Goal: Task Accomplishment & Management: Complete application form

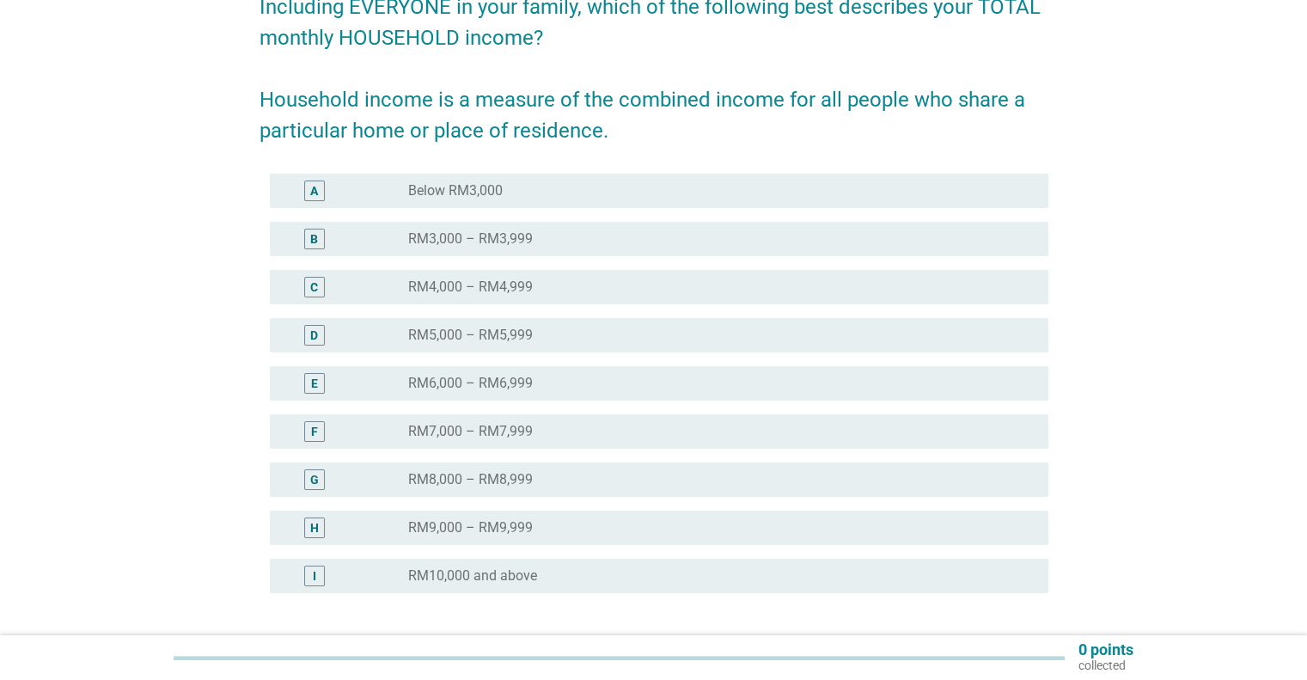
scroll to position [172, 0]
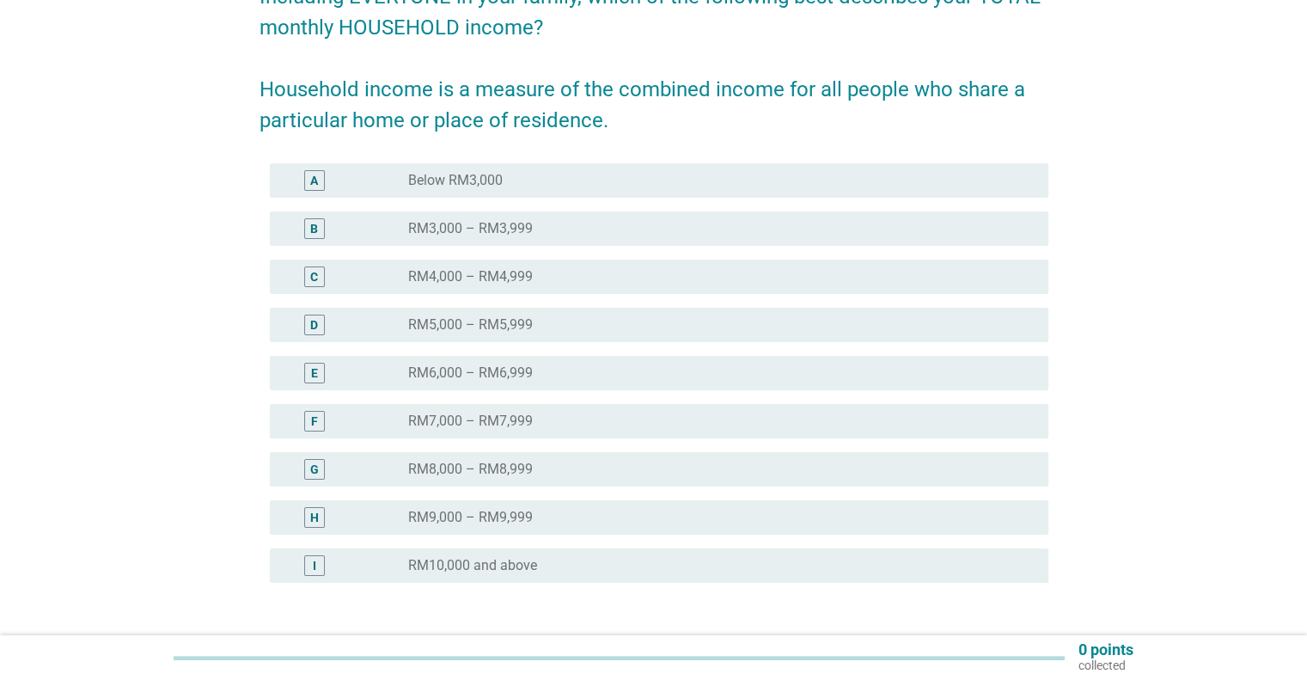
click at [502, 561] on label "RM10,000 and above" at bounding box center [472, 565] width 129 height 17
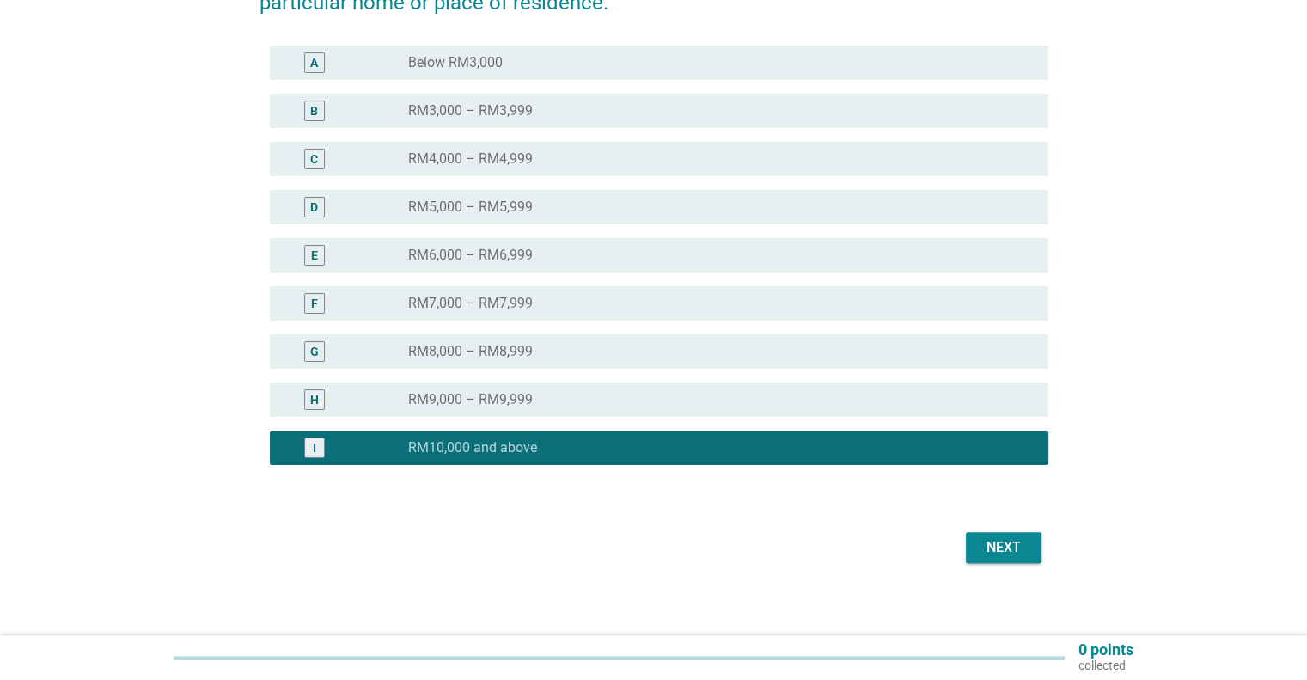
scroll to position [299, 0]
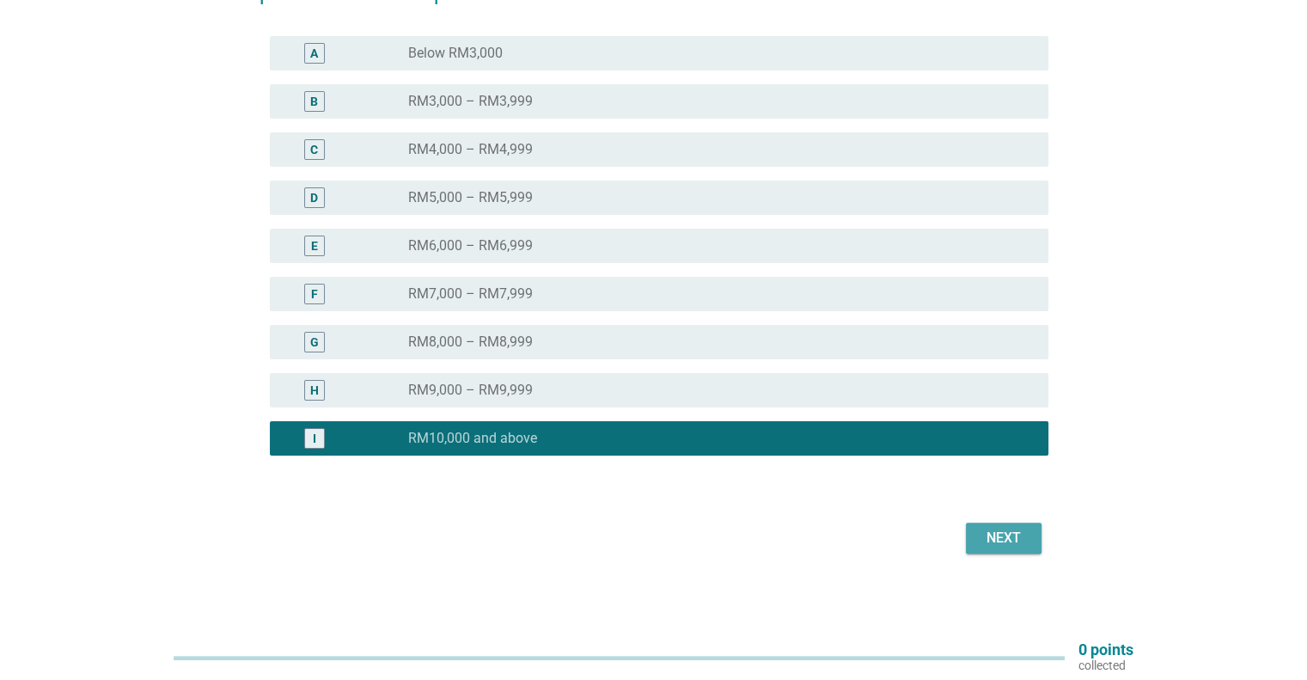
click at [999, 529] on div "Next" at bounding box center [1004, 538] width 48 height 21
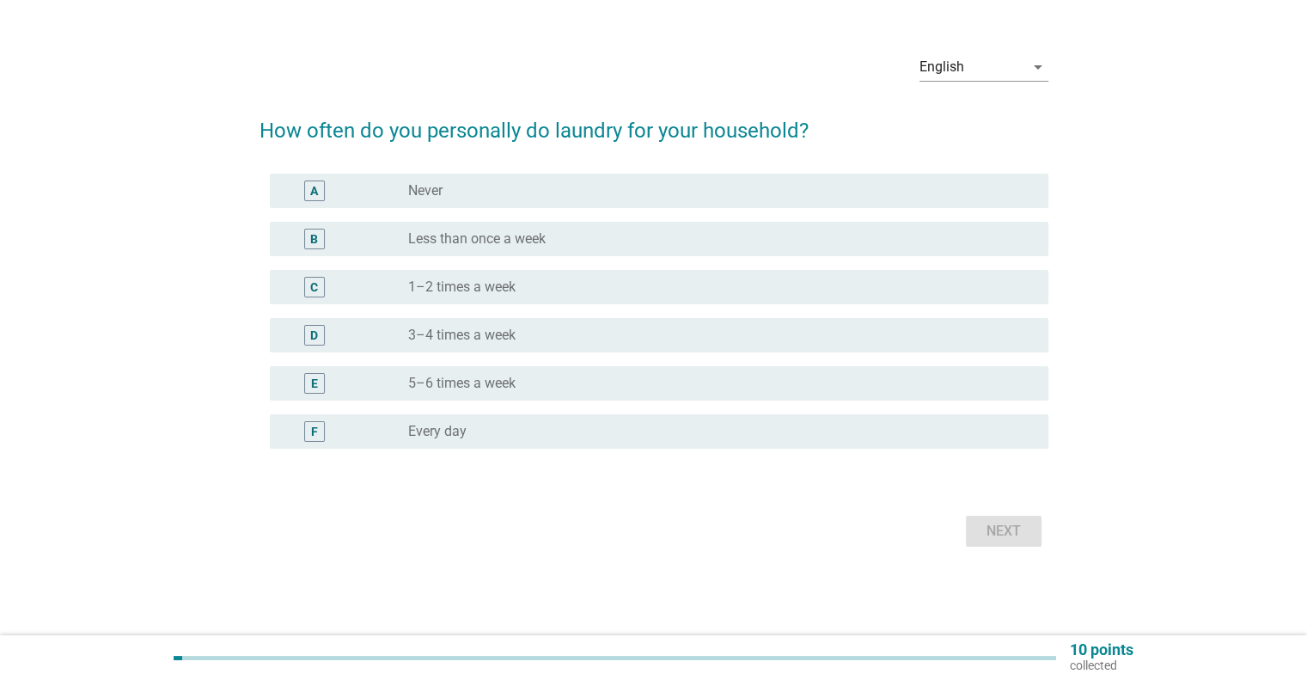
scroll to position [0, 0]
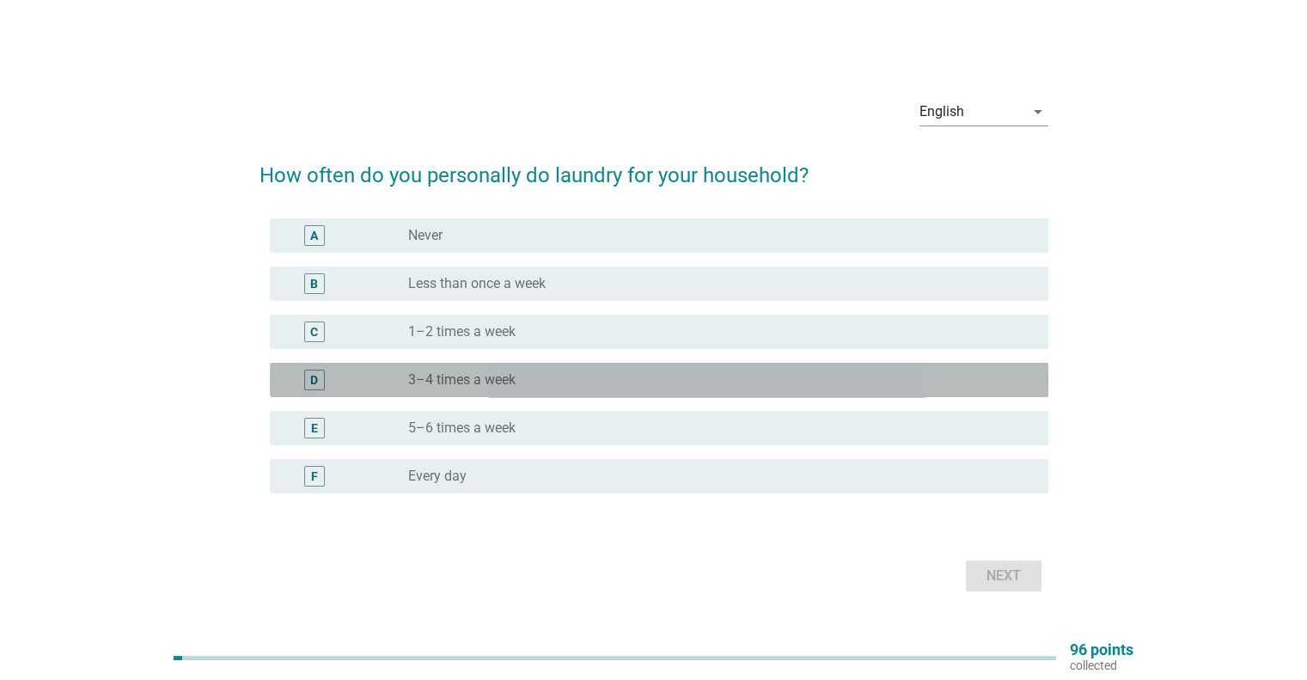
click at [570, 378] on div "radio_button_unchecked 3–4 times a week" at bounding box center [714, 379] width 612 height 17
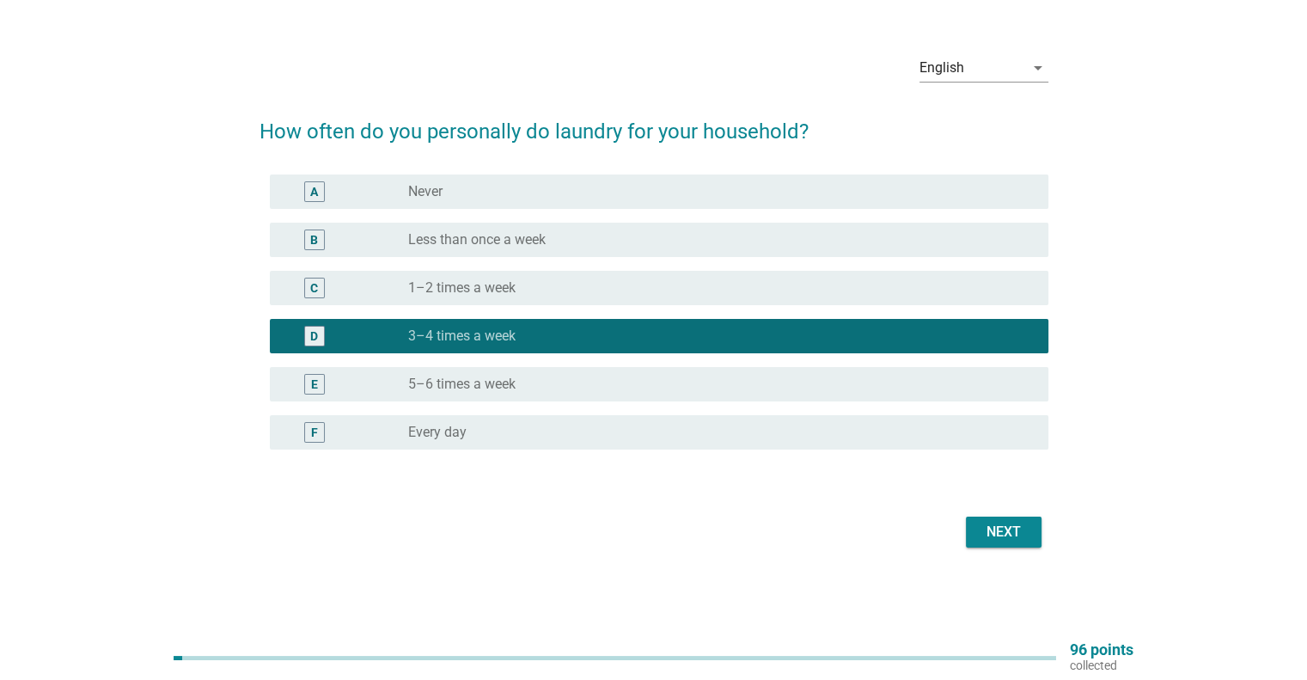
scroll to position [45, 0]
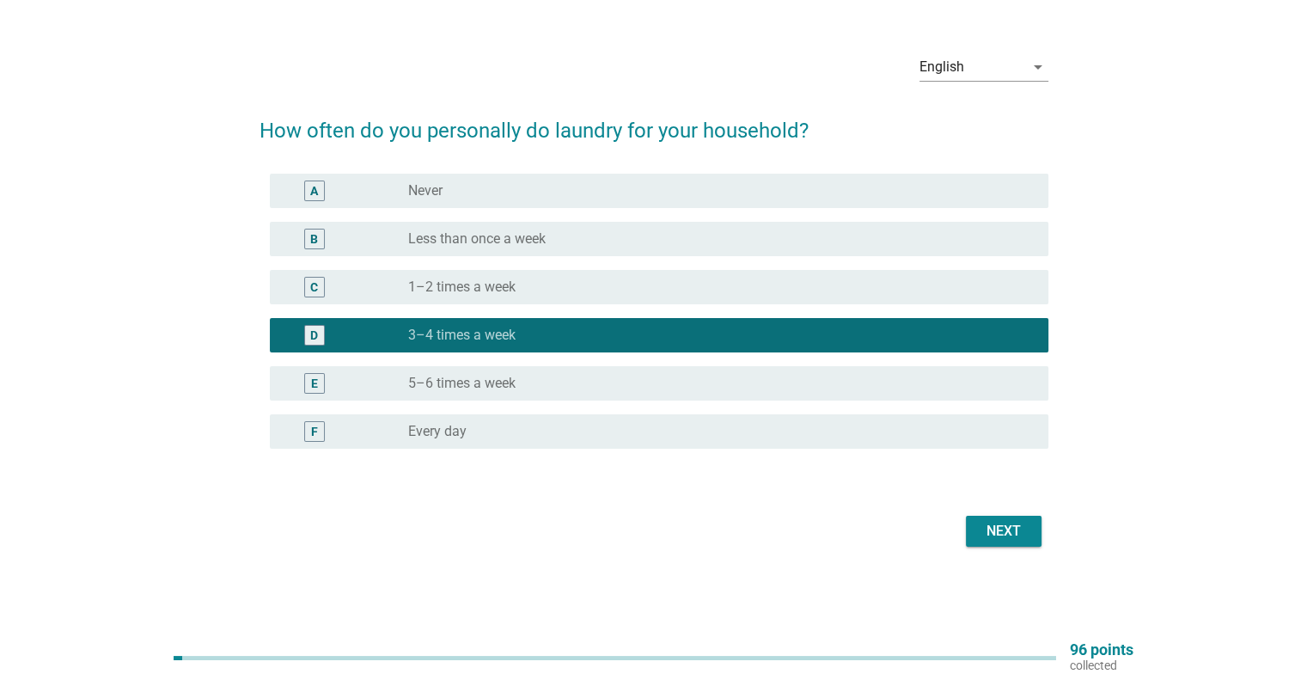
click at [981, 518] on button "Next" at bounding box center [1004, 531] width 76 height 31
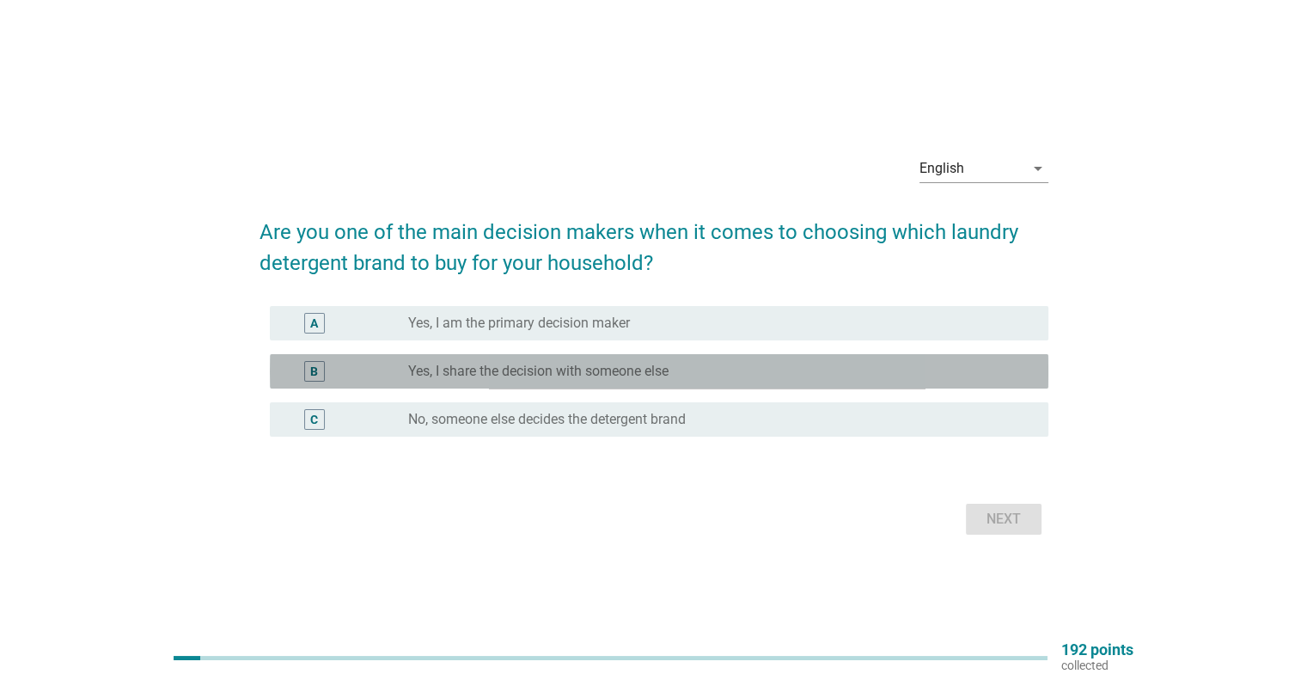
click at [556, 358] on div "B radio_button_unchecked Yes, I share the decision with someone else" at bounding box center [659, 371] width 779 height 34
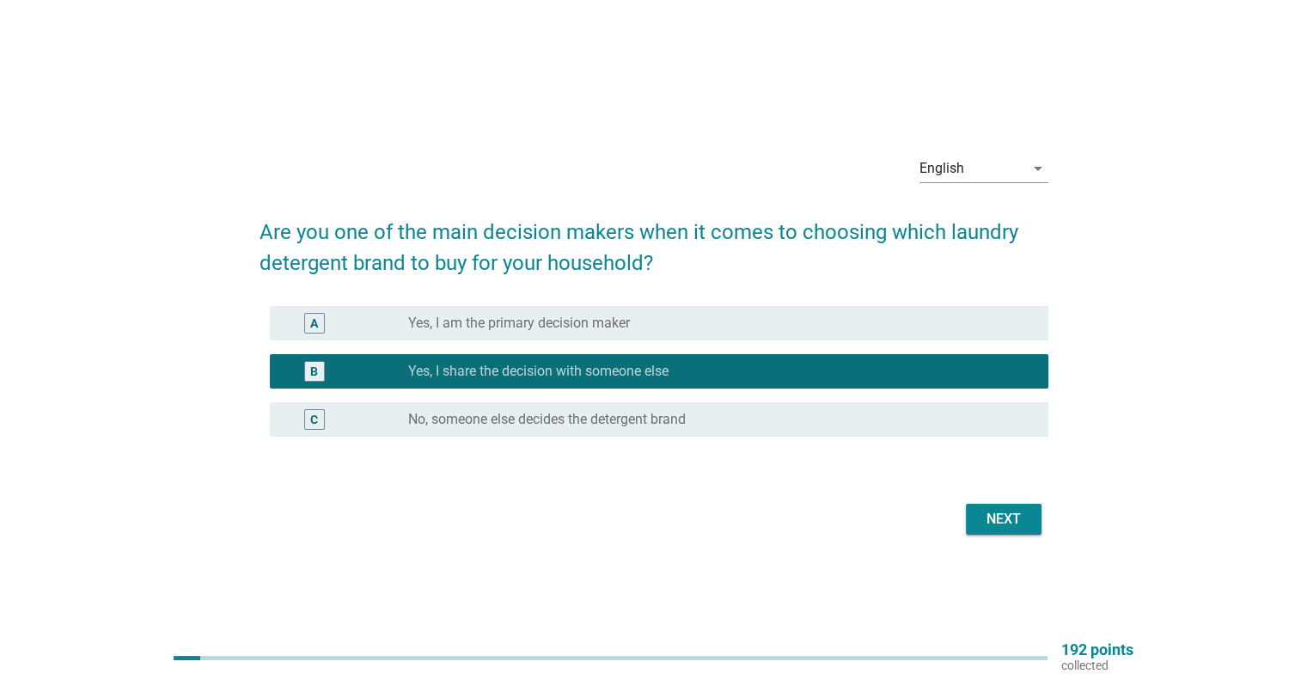
click at [736, 358] on div "B radio_button_checked Yes, I share the decision with someone else" at bounding box center [659, 371] width 779 height 34
click at [977, 506] on button "Next" at bounding box center [1004, 519] width 76 height 31
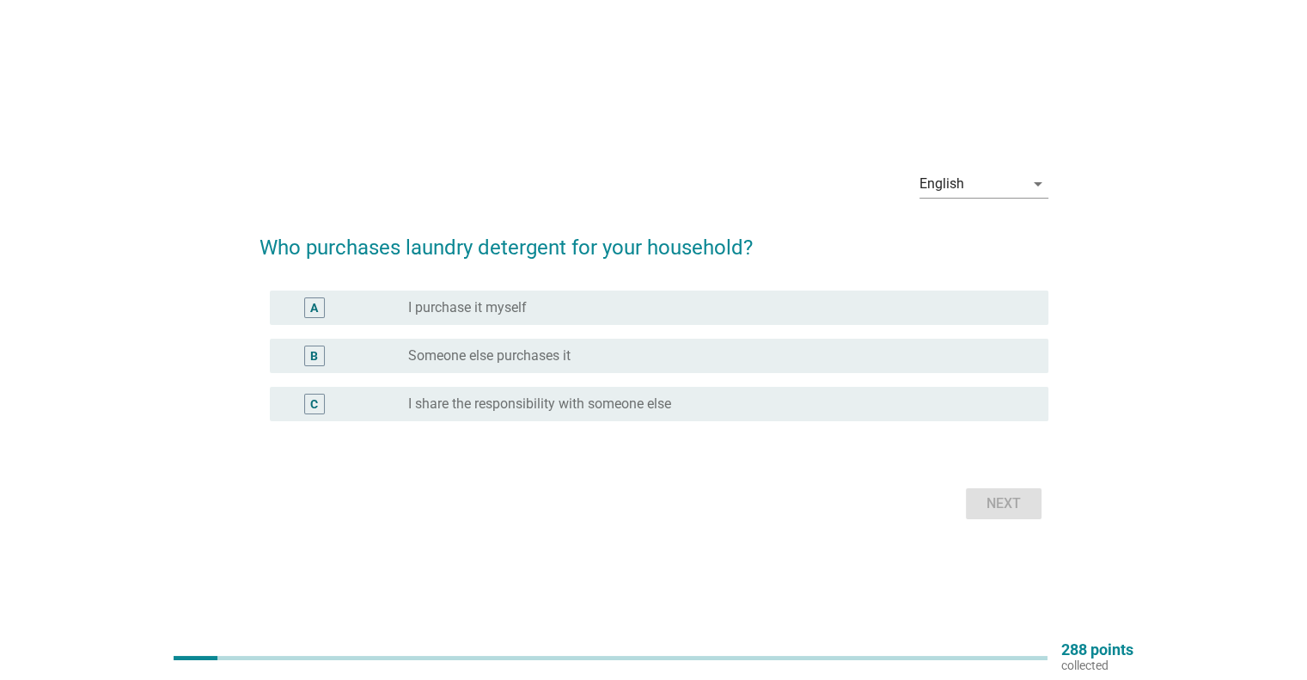
click at [661, 405] on label "I share the responsibility with someone else" at bounding box center [539, 403] width 263 height 17
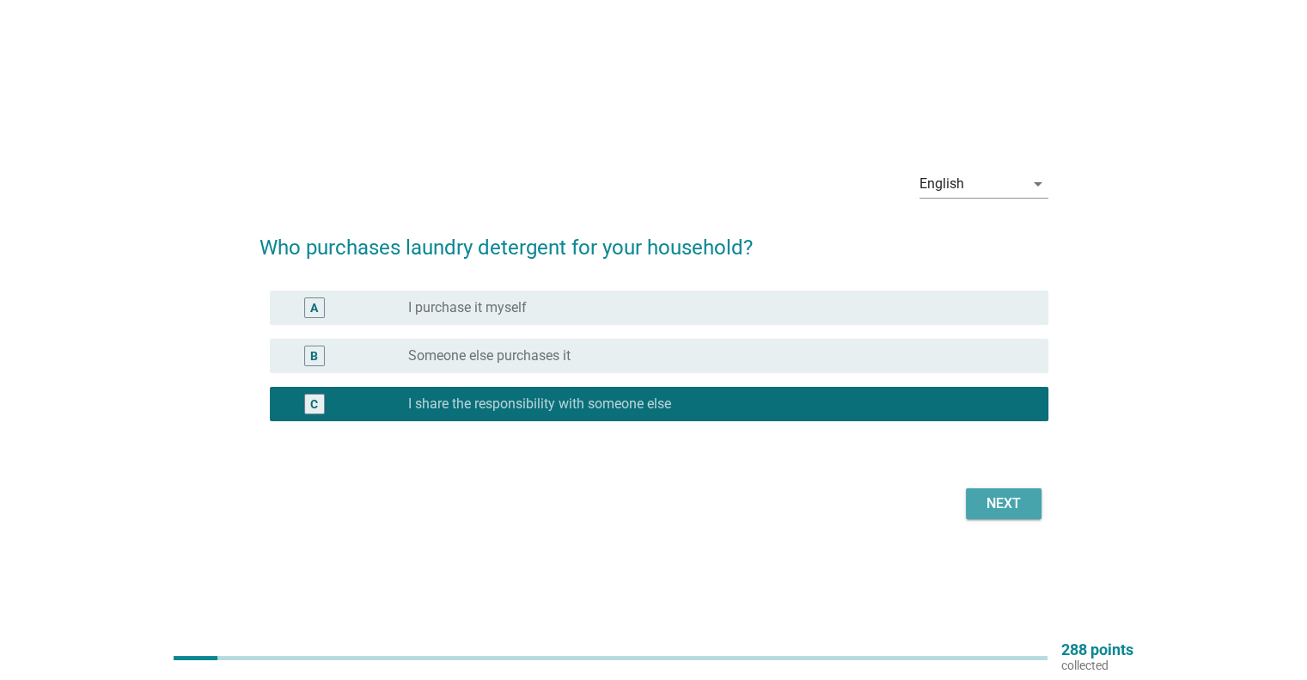
click at [995, 504] on div "Next" at bounding box center [1004, 503] width 48 height 21
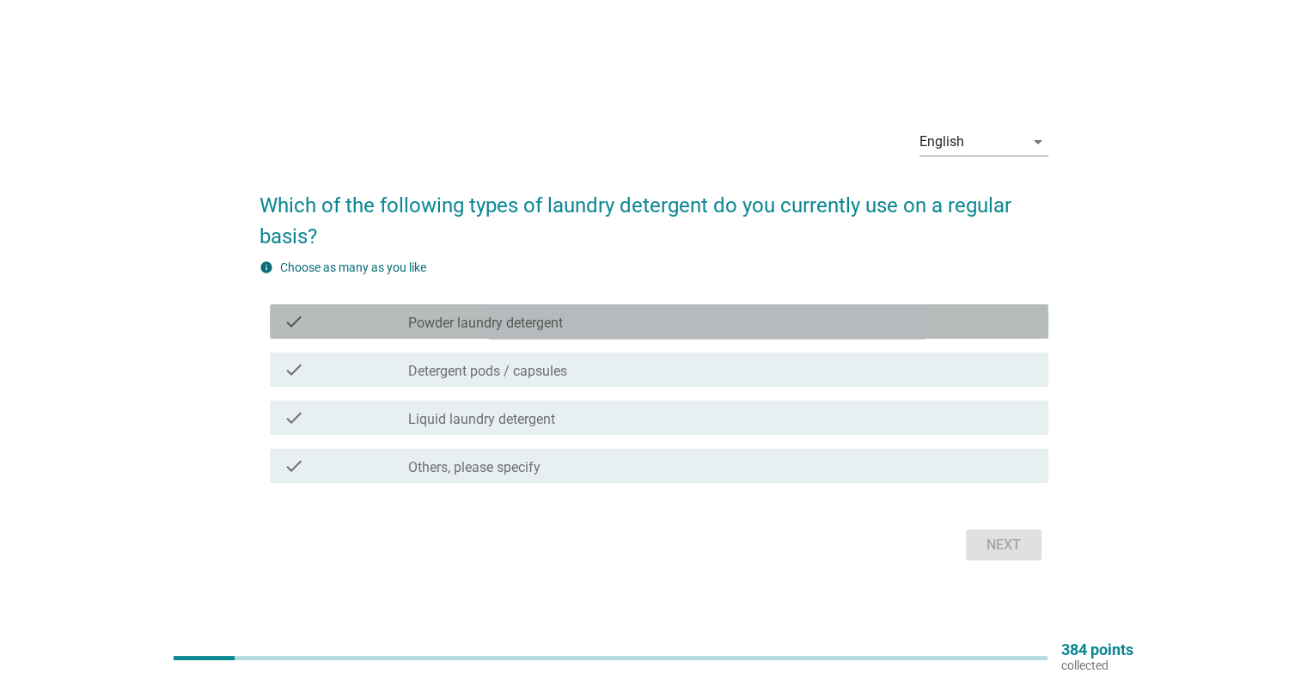
click at [578, 326] on div "check_box_outline_blank Powder laundry detergent" at bounding box center [721, 321] width 626 height 21
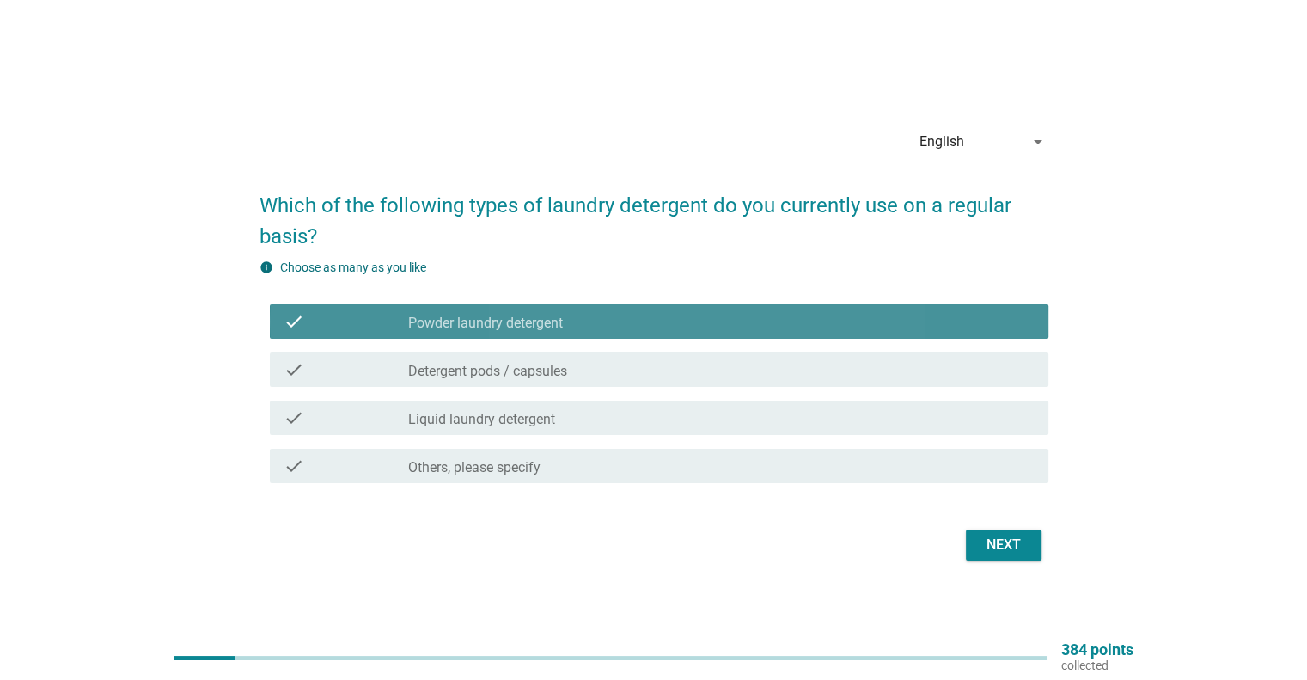
click at [578, 326] on div "check_box_outline_blank Powder laundry detergent" at bounding box center [721, 321] width 626 height 21
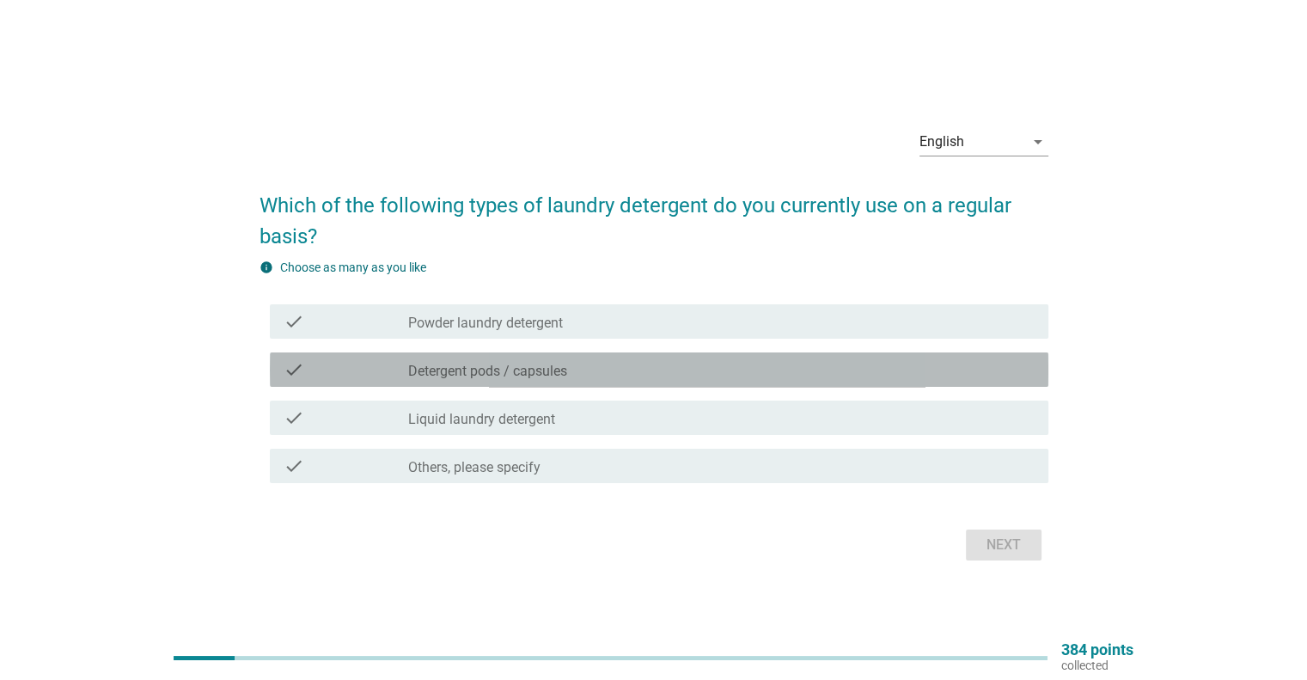
click at [575, 381] on div "check check_box_outline_blank Detergent pods / capsules" at bounding box center [659, 369] width 779 height 34
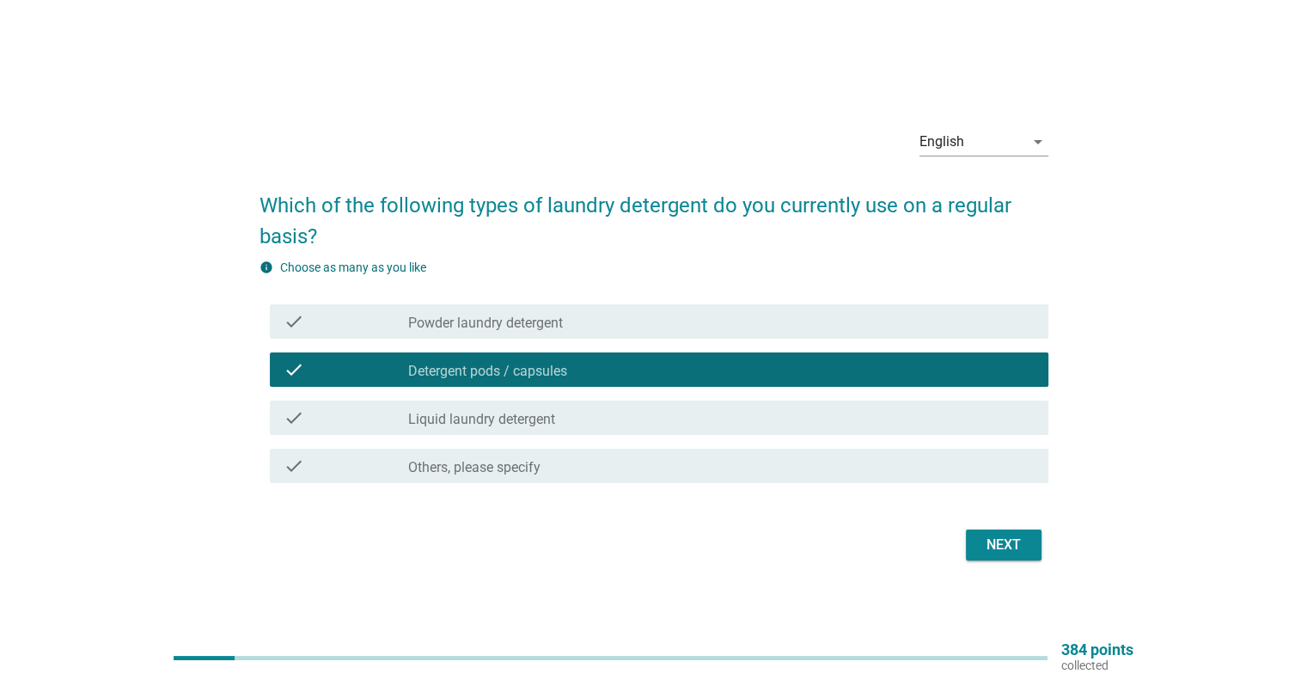
click at [579, 381] on div "check check_box_outline_blank Detergent pods / capsules" at bounding box center [659, 369] width 779 height 34
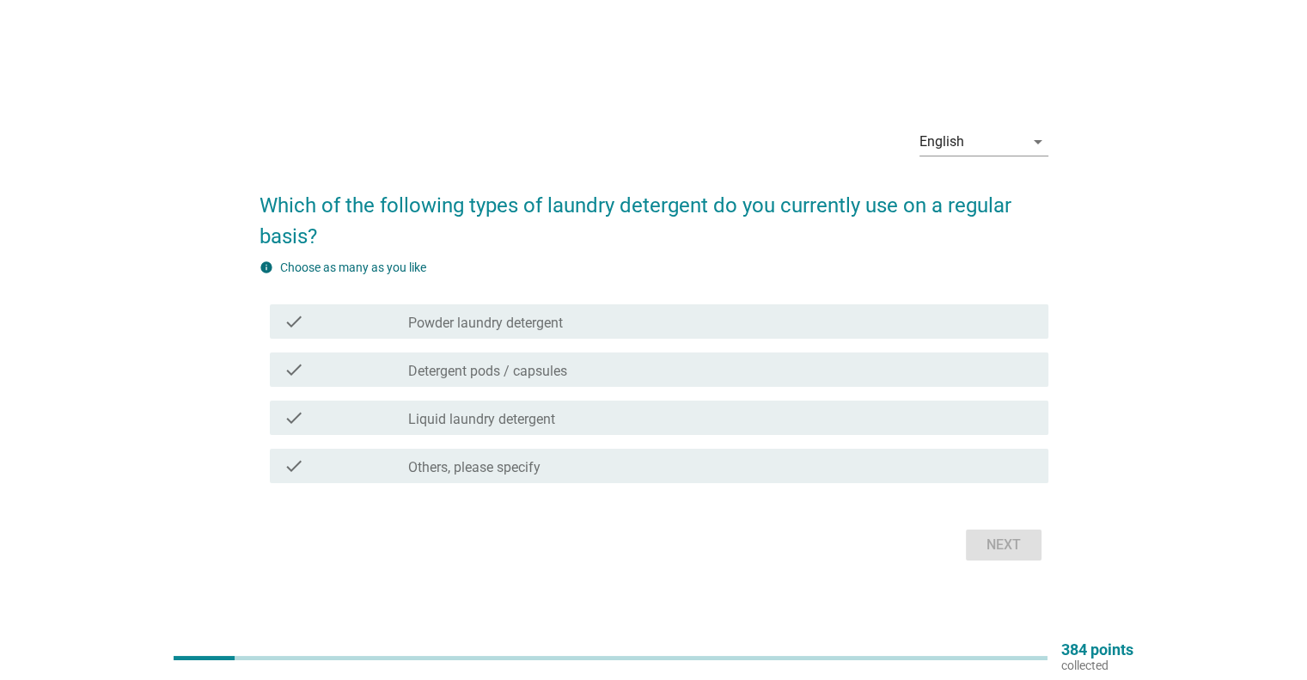
click at [574, 425] on div "check_box_outline_blank Liquid laundry detergent" at bounding box center [721, 417] width 626 height 21
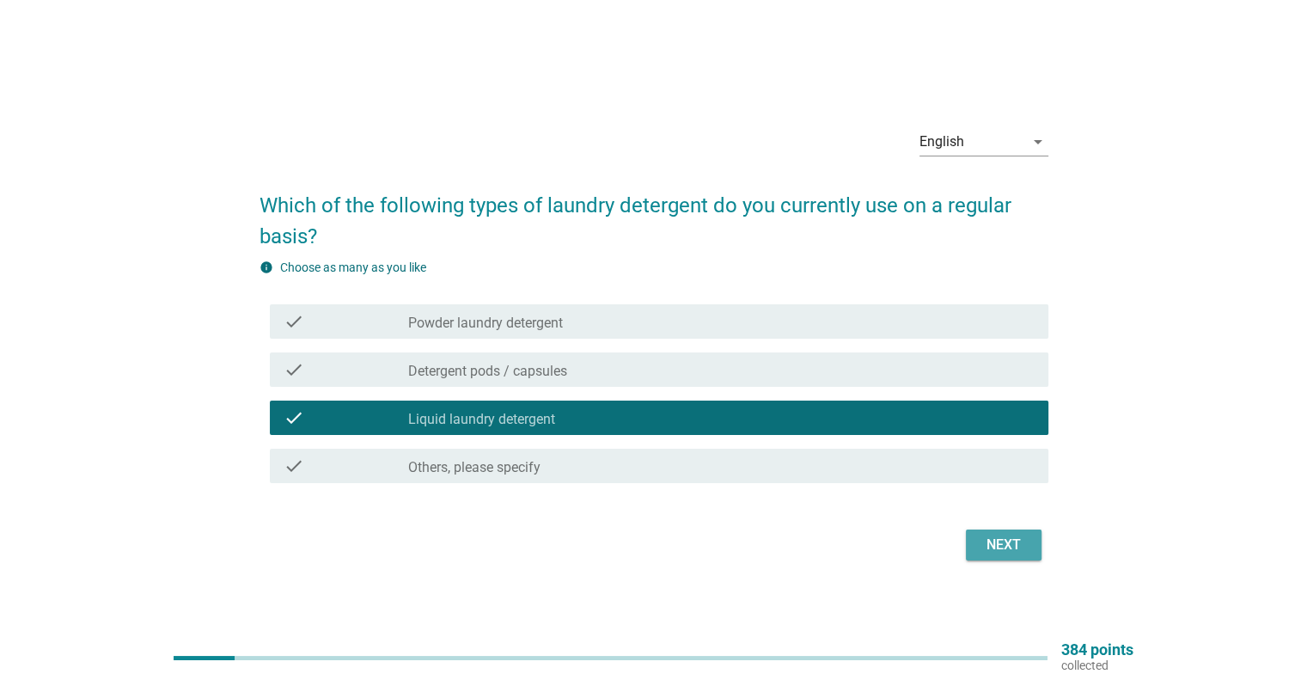
click at [1000, 542] on div "Next" at bounding box center [1004, 545] width 48 height 21
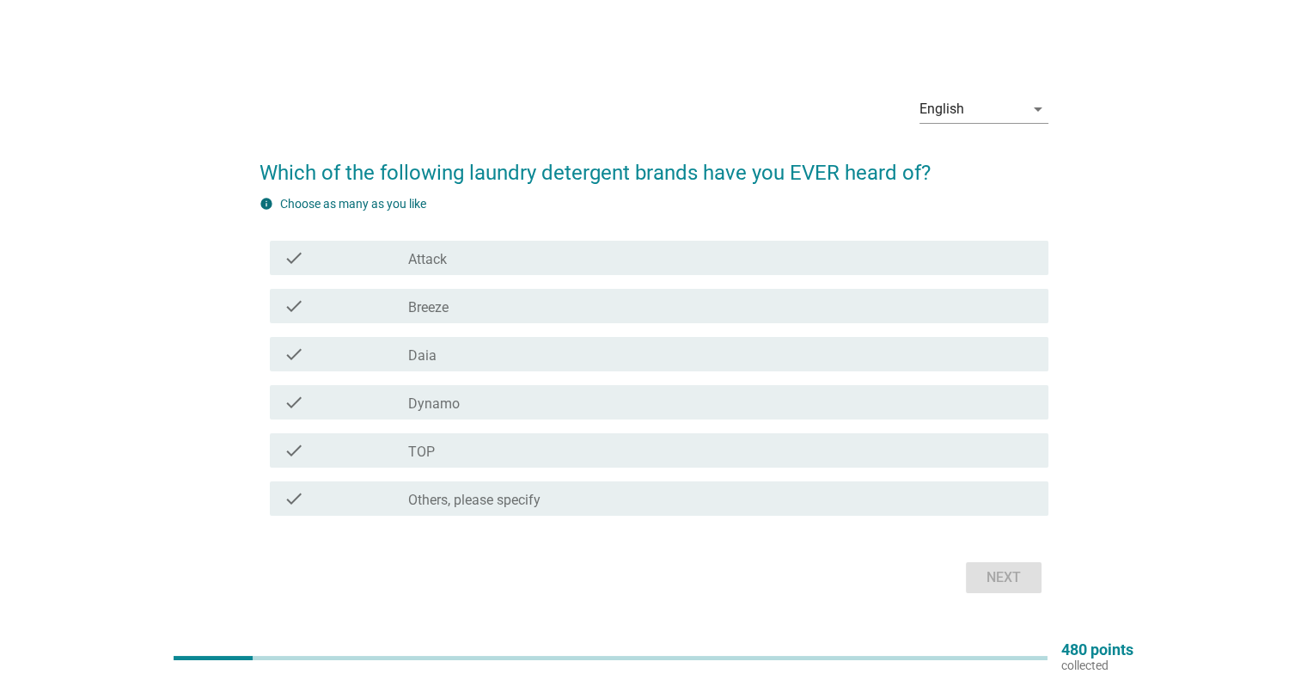
click at [447, 444] on div "check_box_outline_blank TOP" at bounding box center [721, 450] width 626 height 21
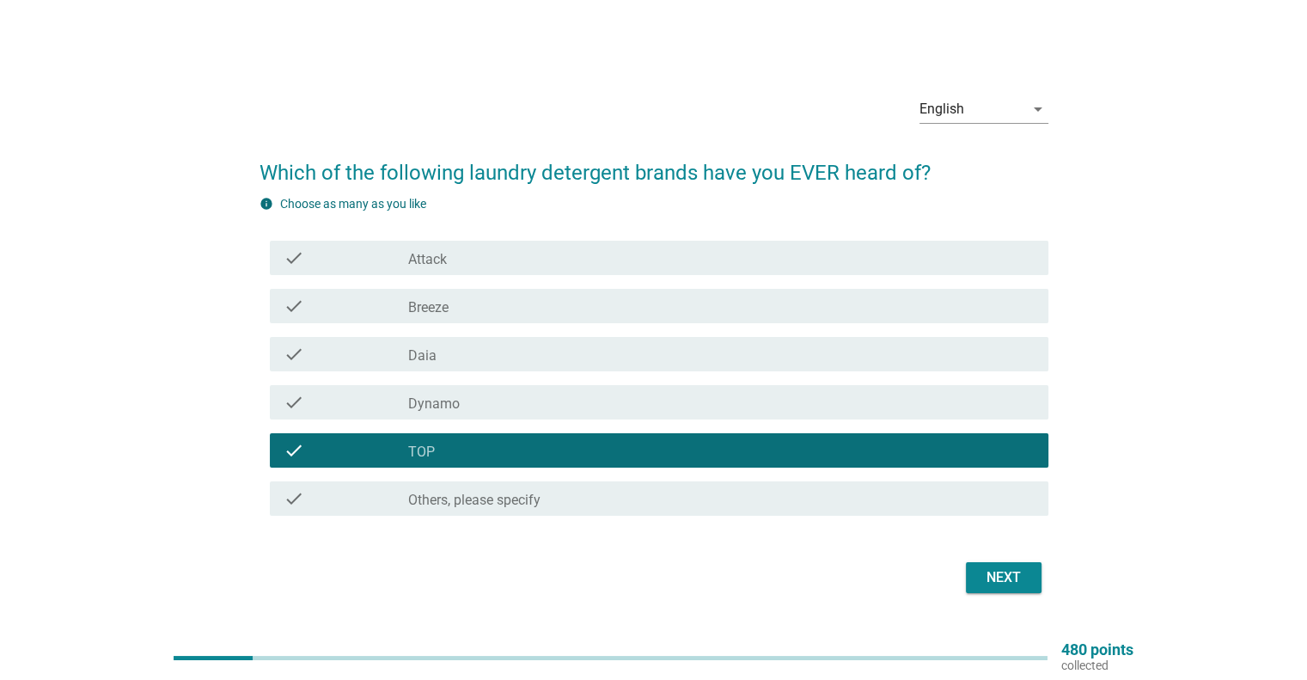
click at [468, 306] on div "check_box_outline_blank Breeze" at bounding box center [721, 306] width 626 height 21
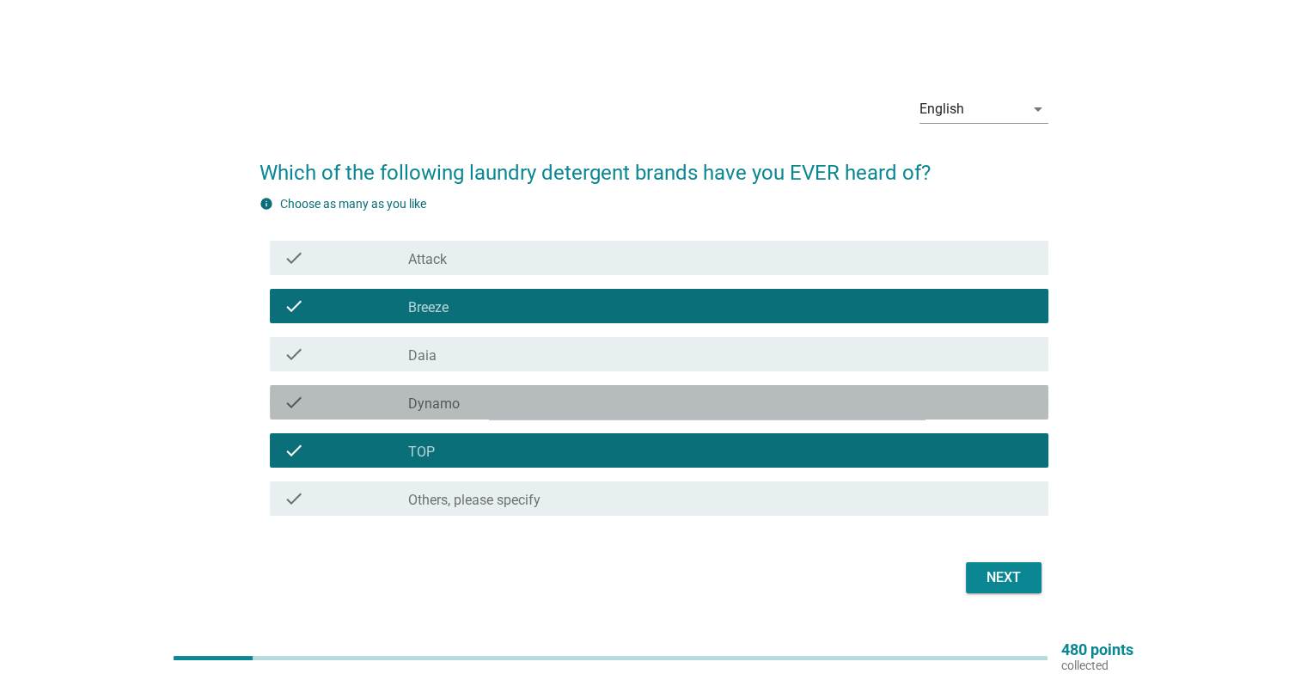
click at [531, 414] on div "check check_box_outline_blank Dynamo" at bounding box center [659, 402] width 779 height 34
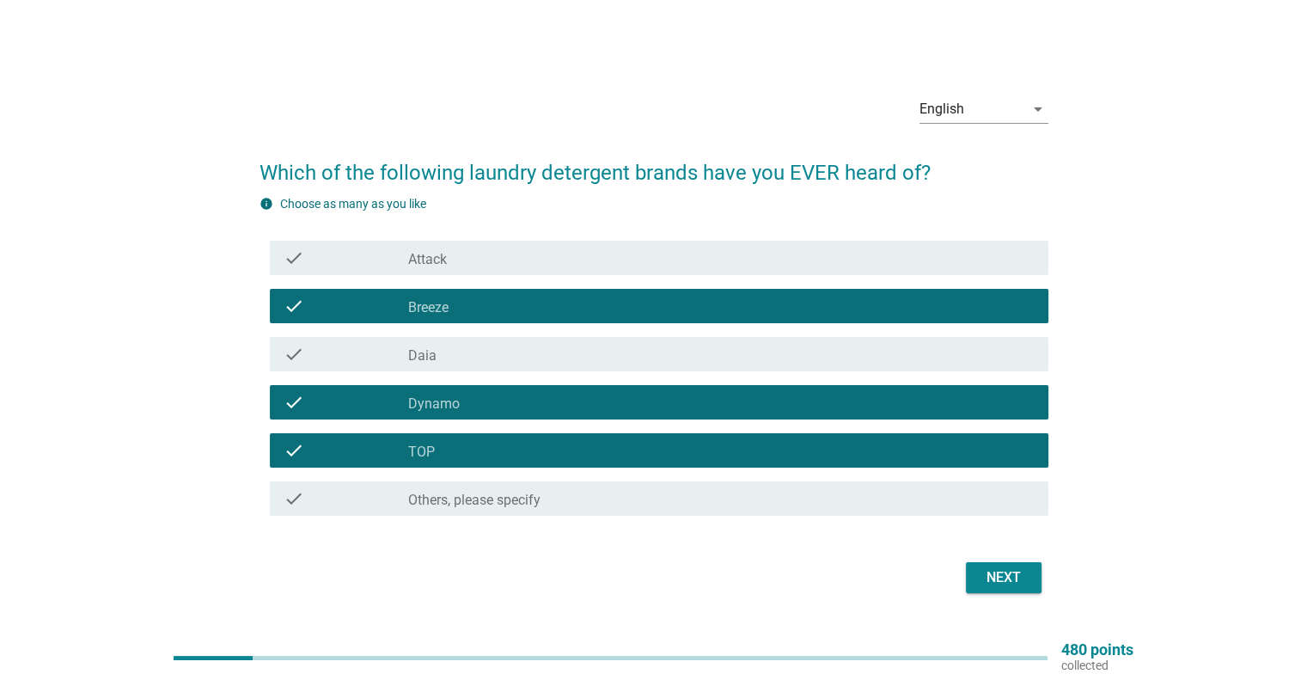
click at [1007, 578] on div "Next" at bounding box center [1004, 577] width 48 height 21
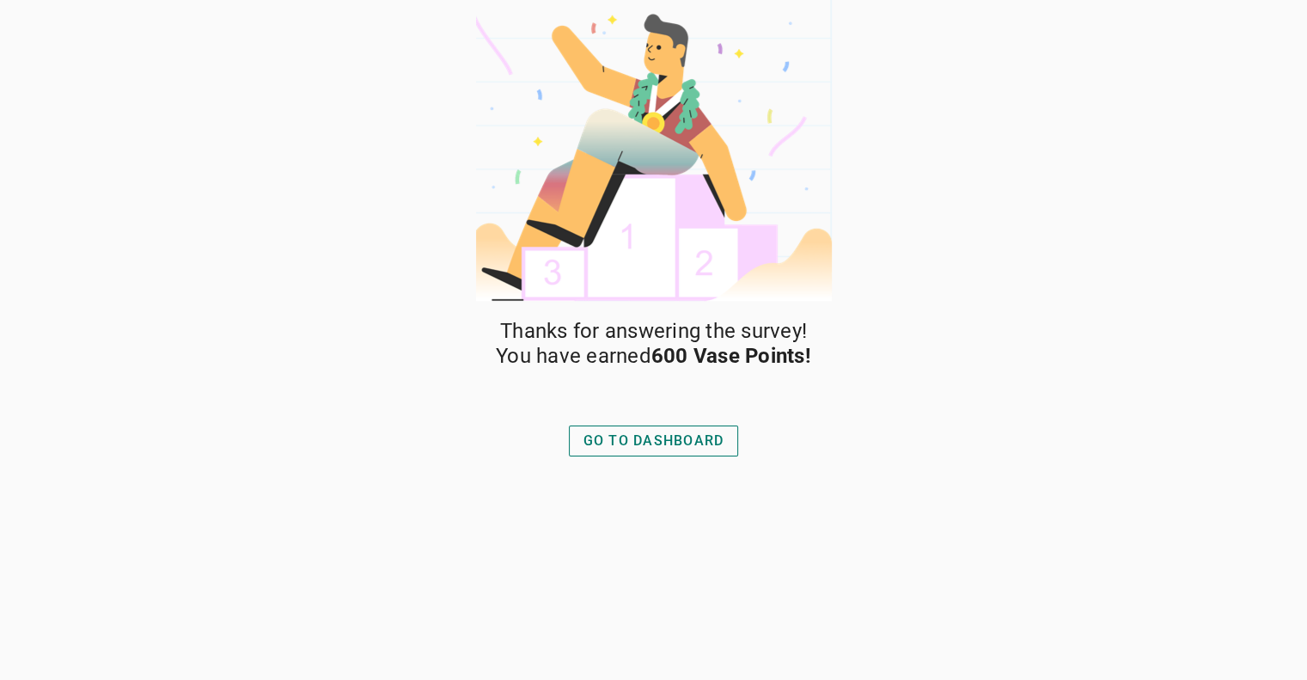
click at [630, 451] on button "GO TO DASHBOARD" at bounding box center [654, 440] width 170 height 31
